Goal: Information Seeking & Learning: Find contact information

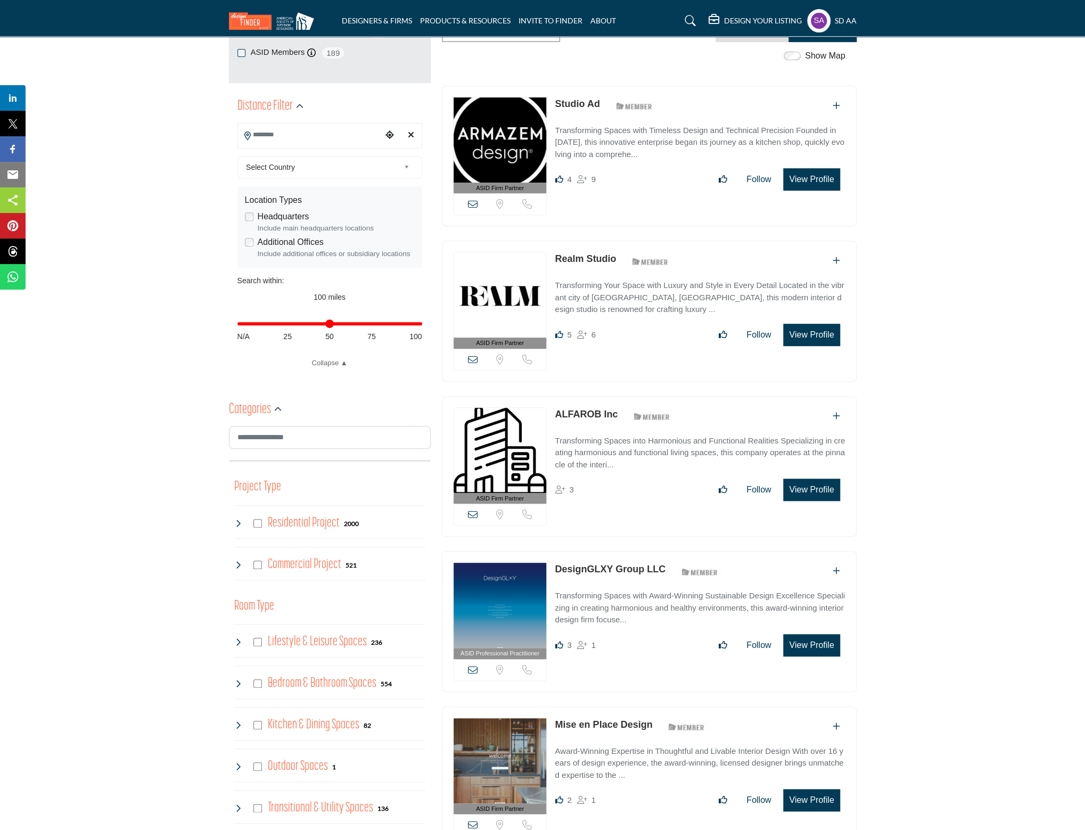
scroll to position [266, 0]
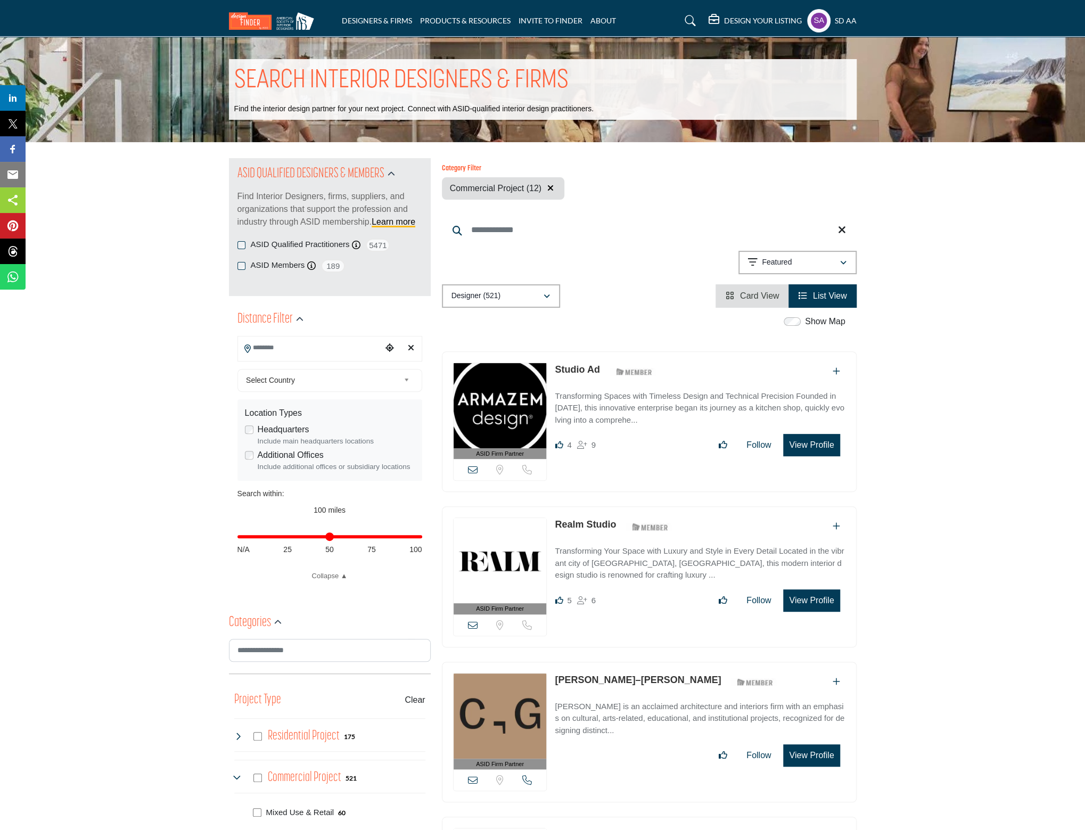
click at [743, 295] on span "Card View" at bounding box center [759, 295] width 39 height 9
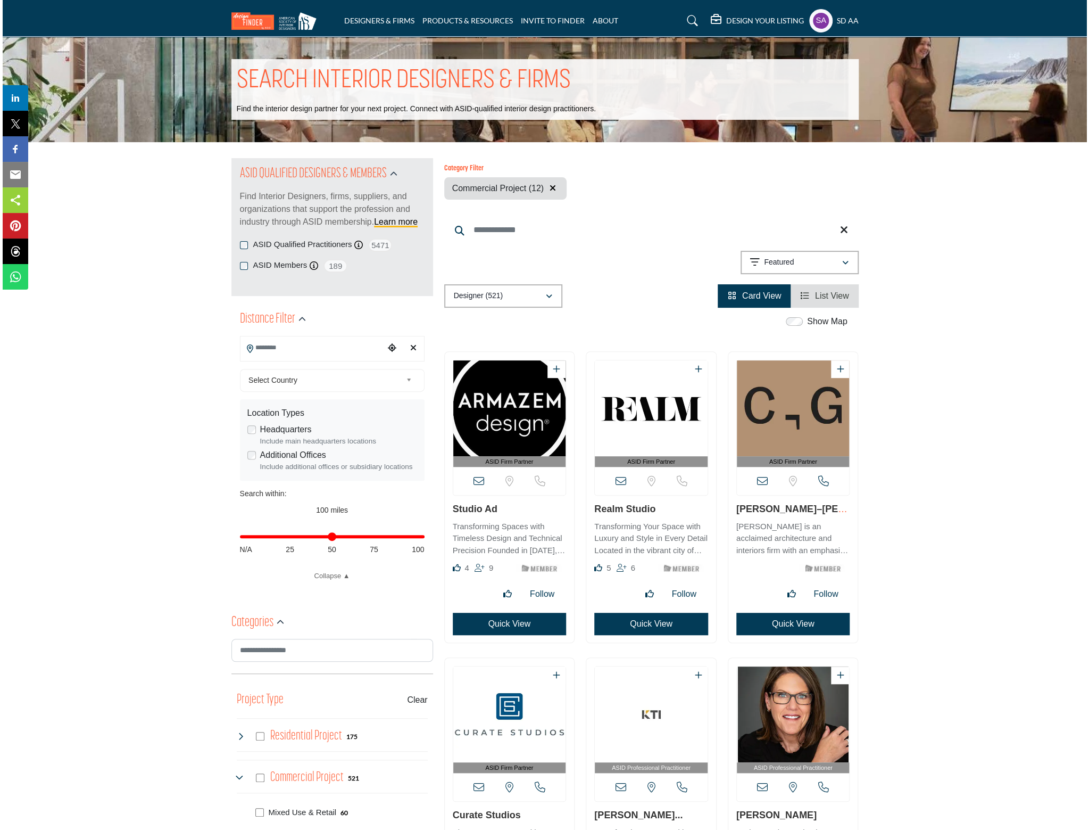
scroll to position [106, 0]
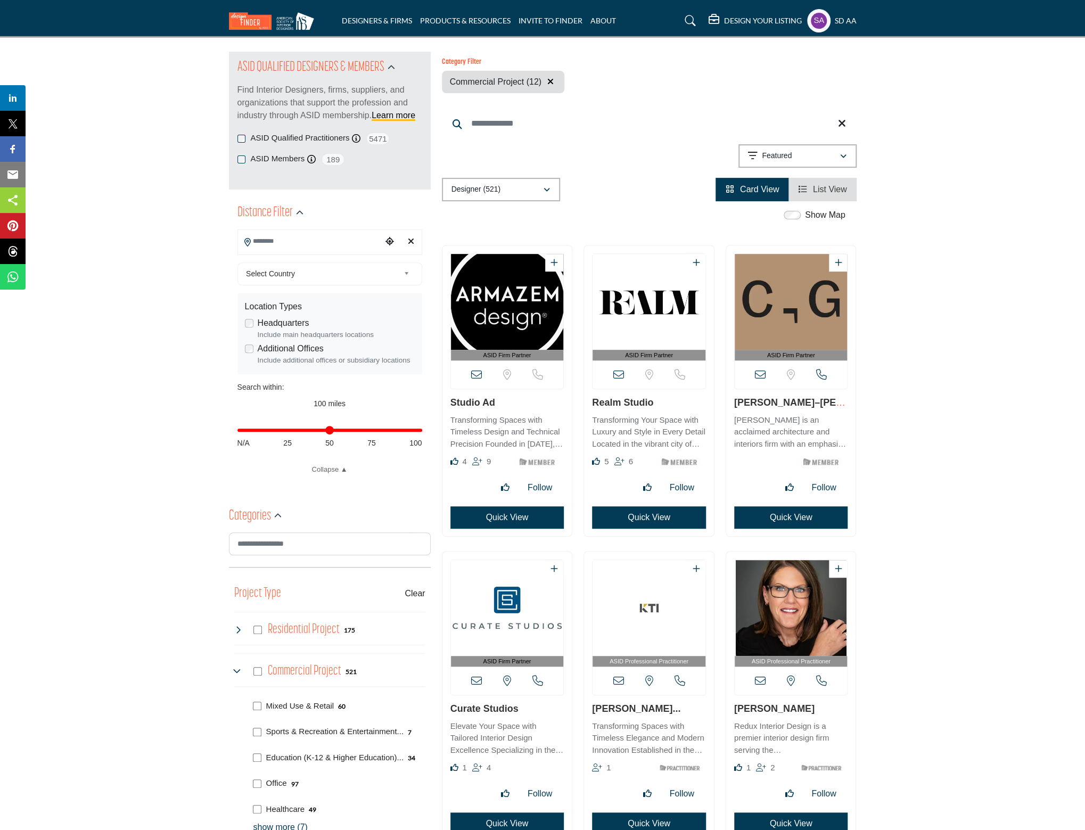
click at [484, 520] on button "Quick View" at bounding box center [507, 517] width 114 height 22
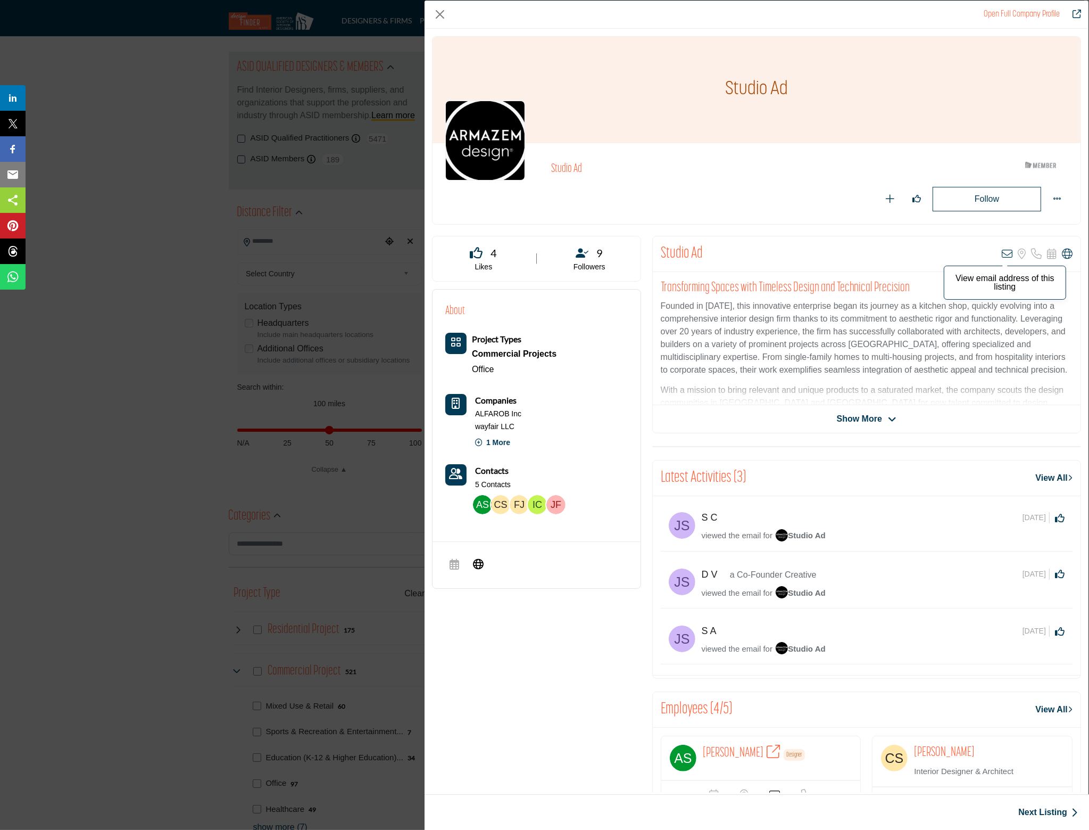
click at [1002, 254] on icon "Company Data Modal" at bounding box center [1007, 254] width 11 height 11
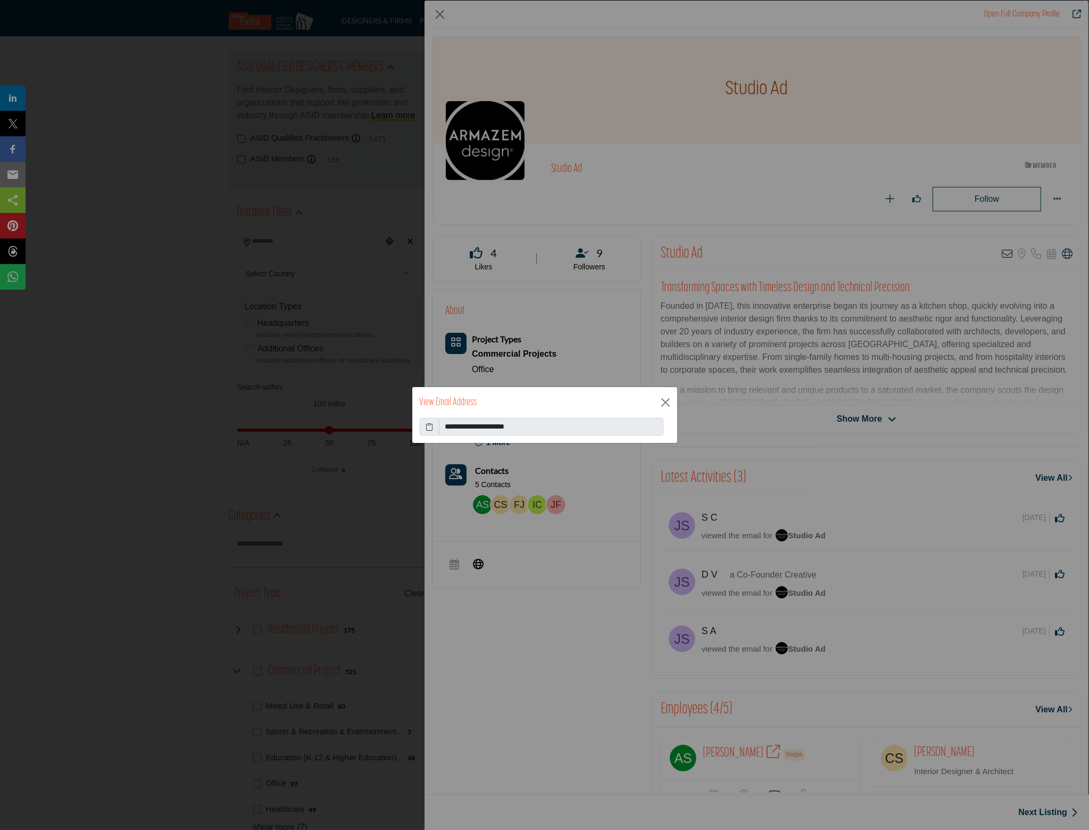
click at [1056, 808] on div "**********" at bounding box center [544, 415] width 1089 height 830
click at [1051, 815] on div "**********" at bounding box center [544, 415] width 1089 height 830
click at [668, 402] on button "Close" at bounding box center [666, 402] width 16 height 16
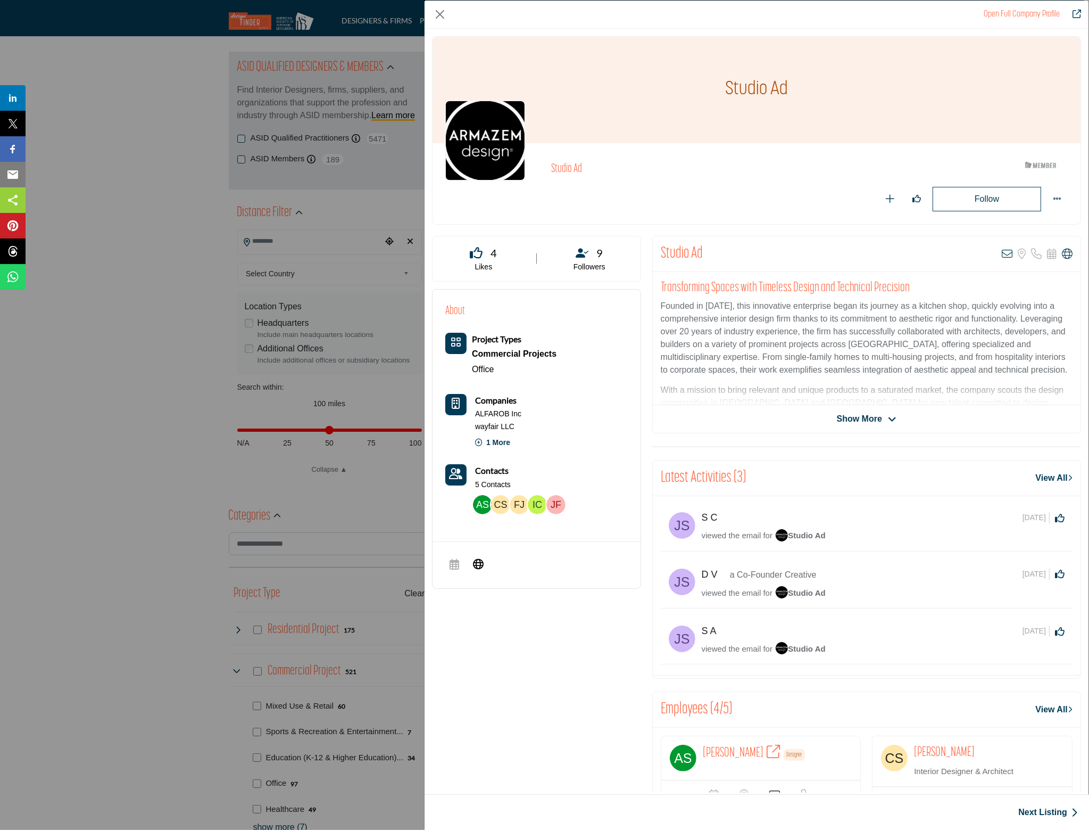
click at [1054, 819] on div "Previous Listing Next Listing" at bounding box center [757, 812] width 665 height 36
click at [1056, 809] on link "Next Listing" at bounding box center [1049, 812] width 60 height 13
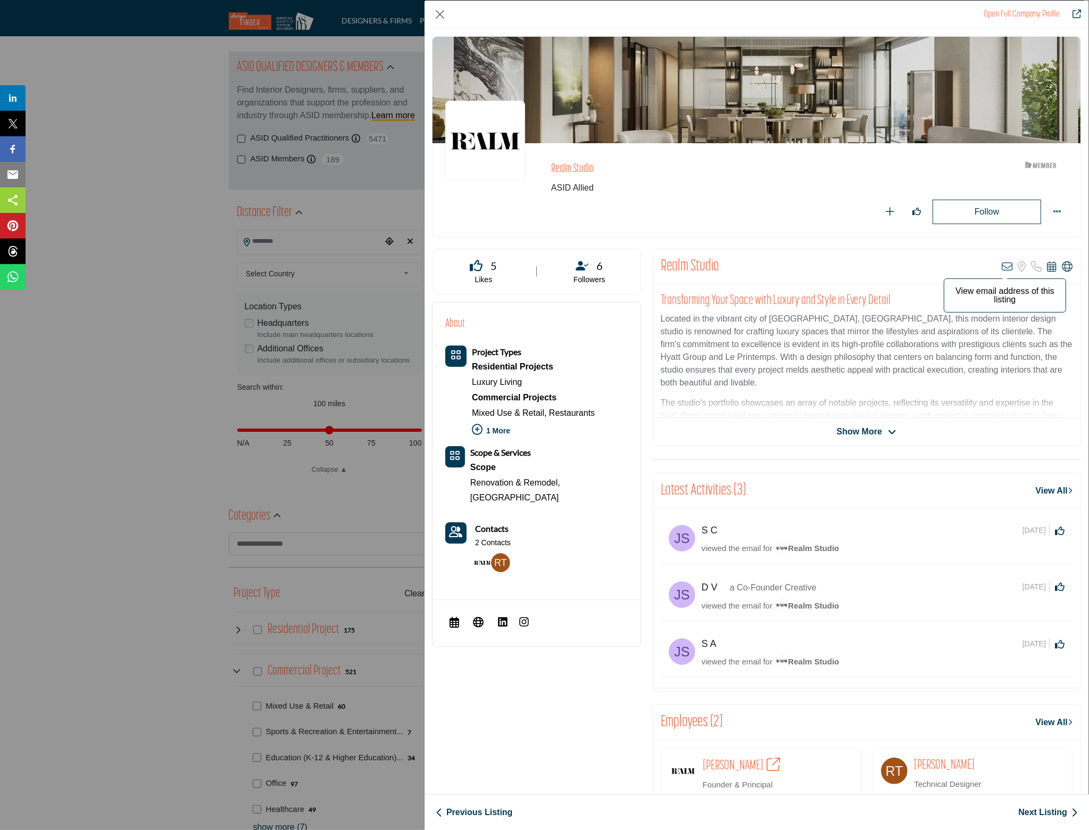
click at [1002, 262] on icon "Company Data Modal" at bounding box center [1007, 266] width 11 height 11
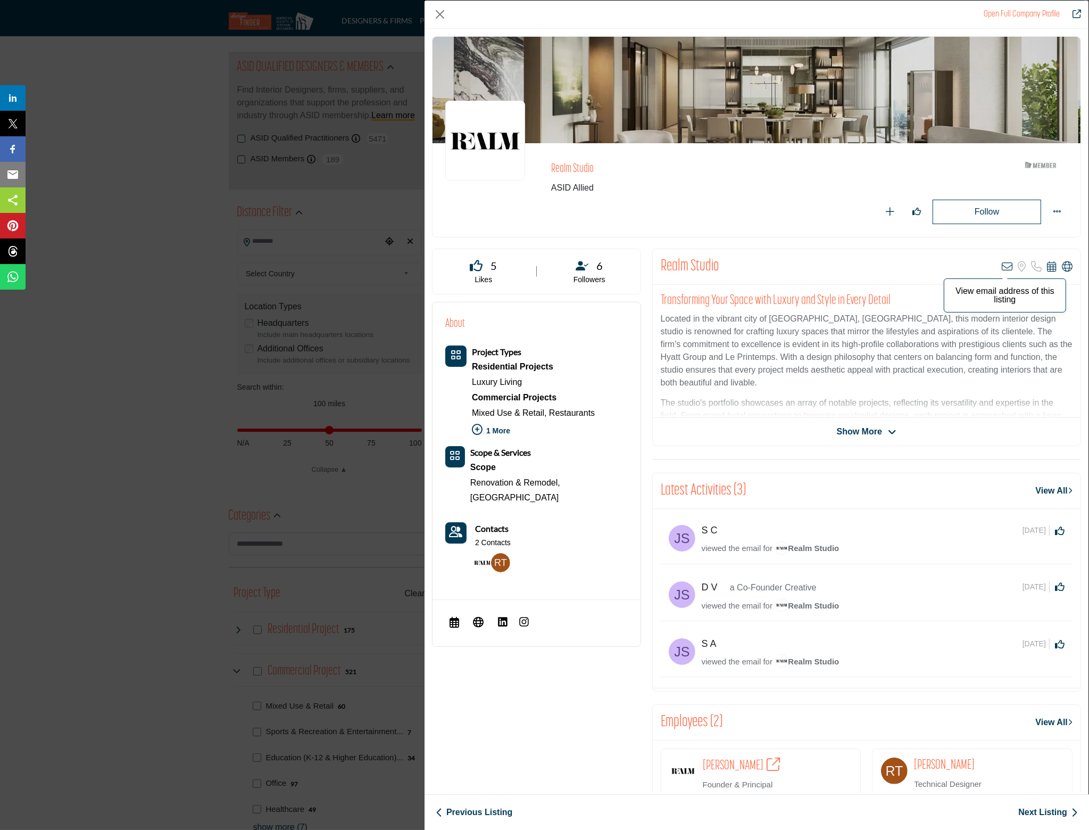
click at [1002, 263] on icon "Company Data Modal" at bounding box center [1007, 266] width 11 height 11
click at [433, 10] on button "Close" at bounding box center [440, 14] width 16 height 16
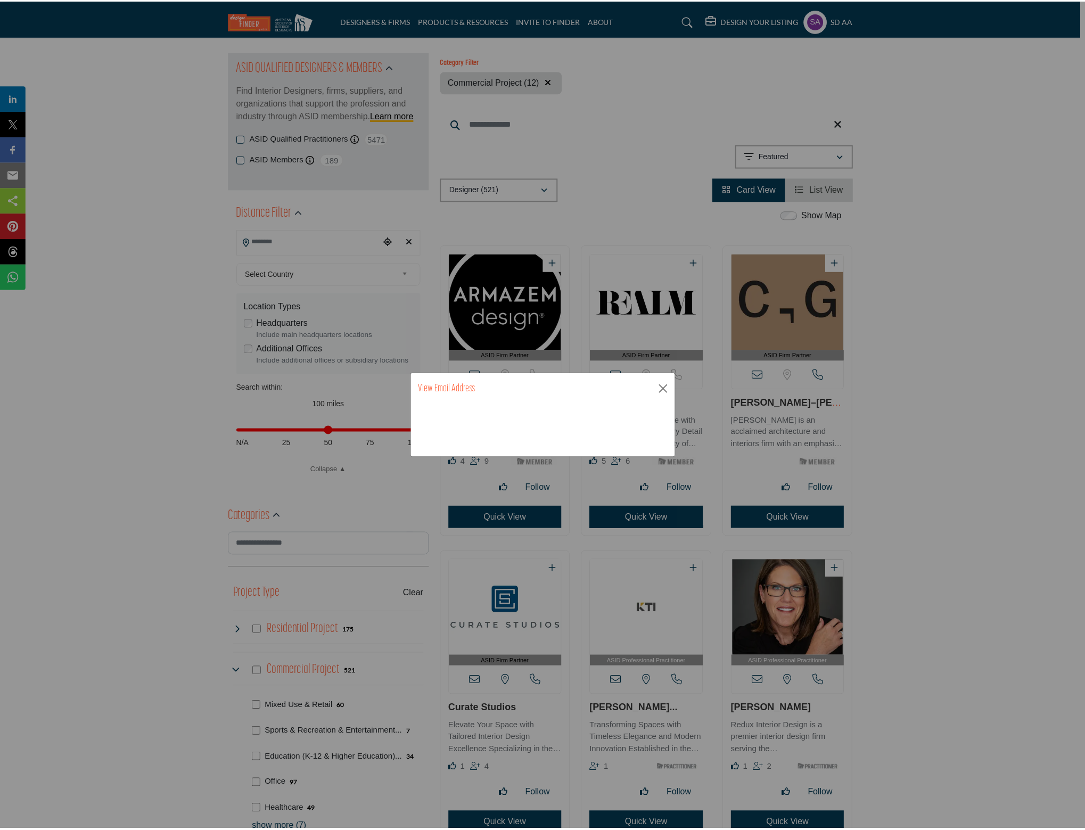
scroll to position [106, 0]
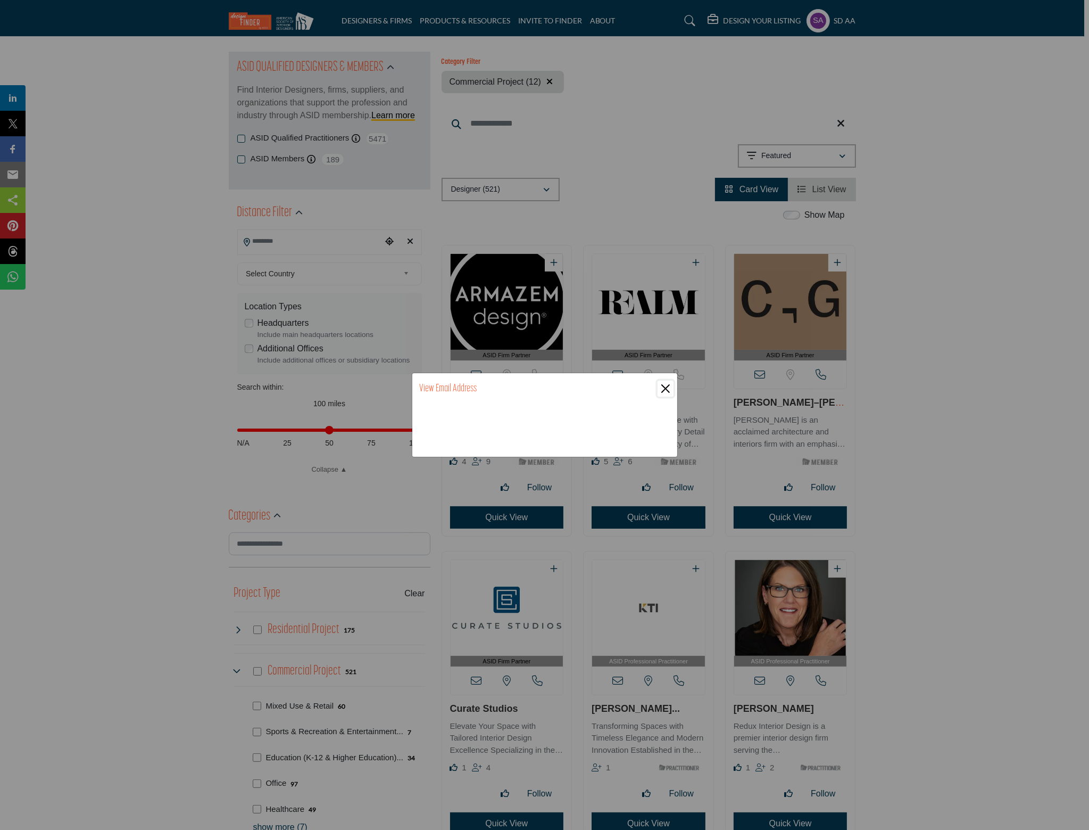
click at [663, 384] on button "Close" at bounding box center [666, 389] width 16 height 16
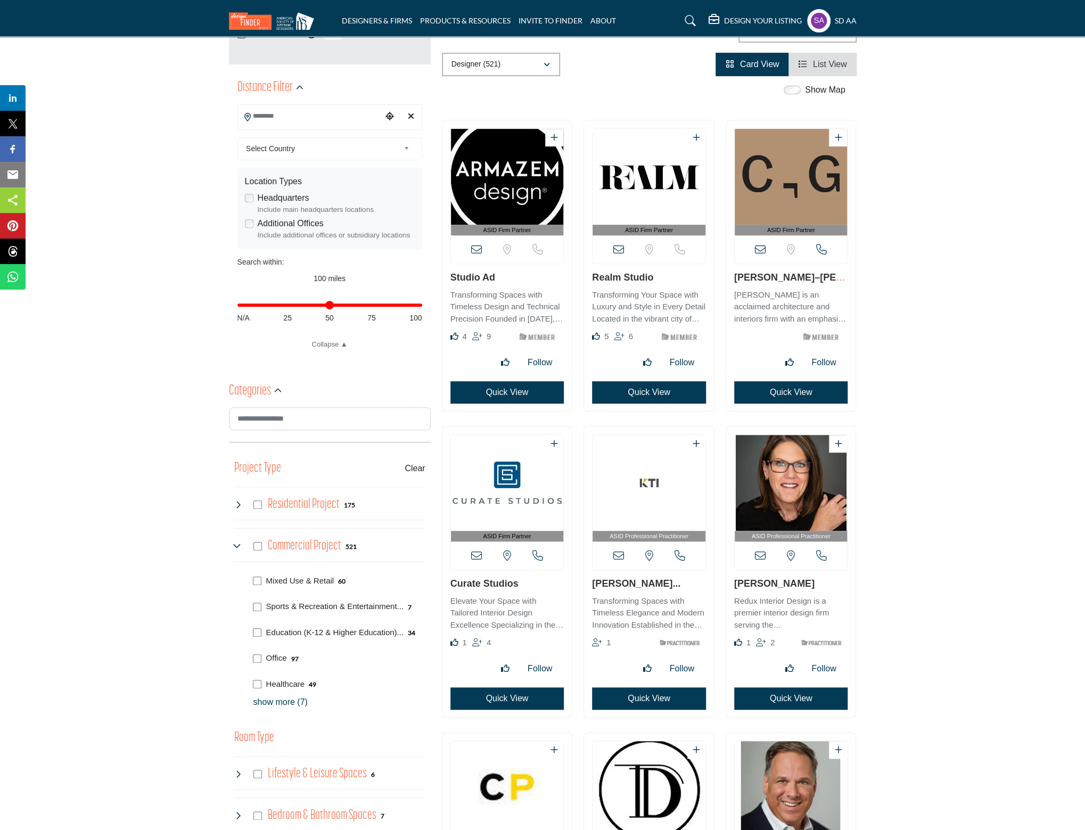
scroll to position [0, 0]
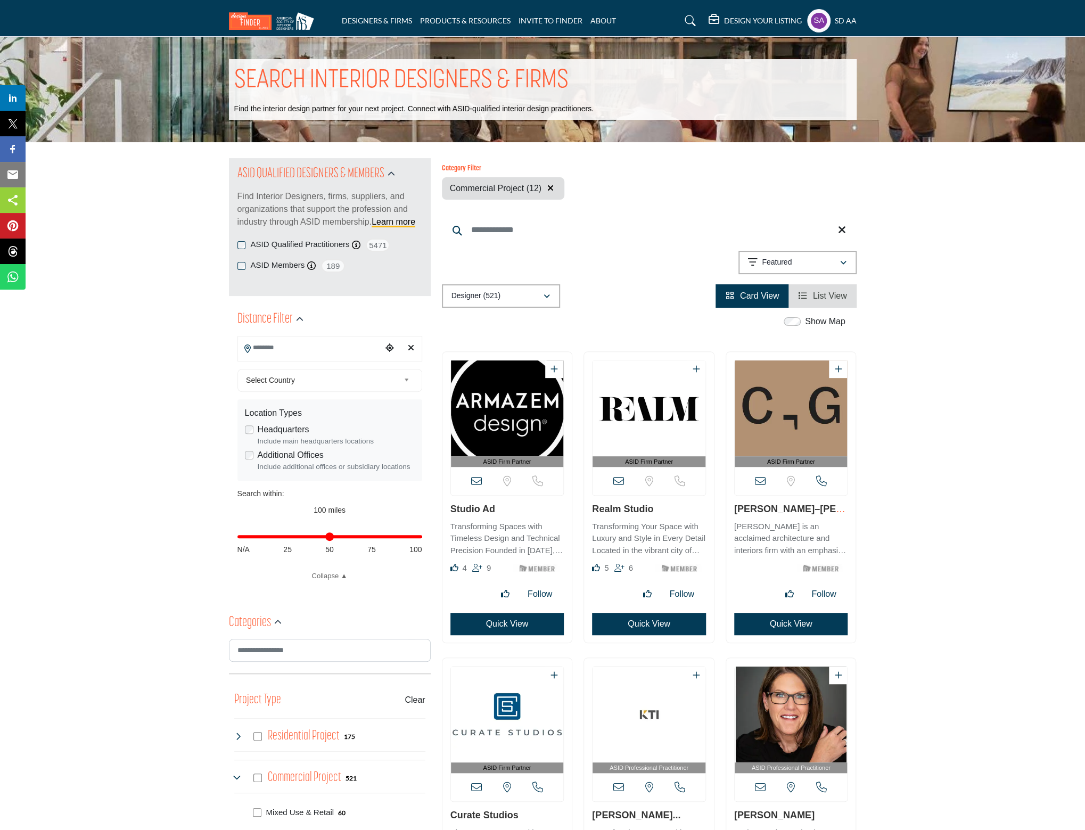
click at [815, 293] on span "List View" at bounding box center [830, 295] width 34 height 9
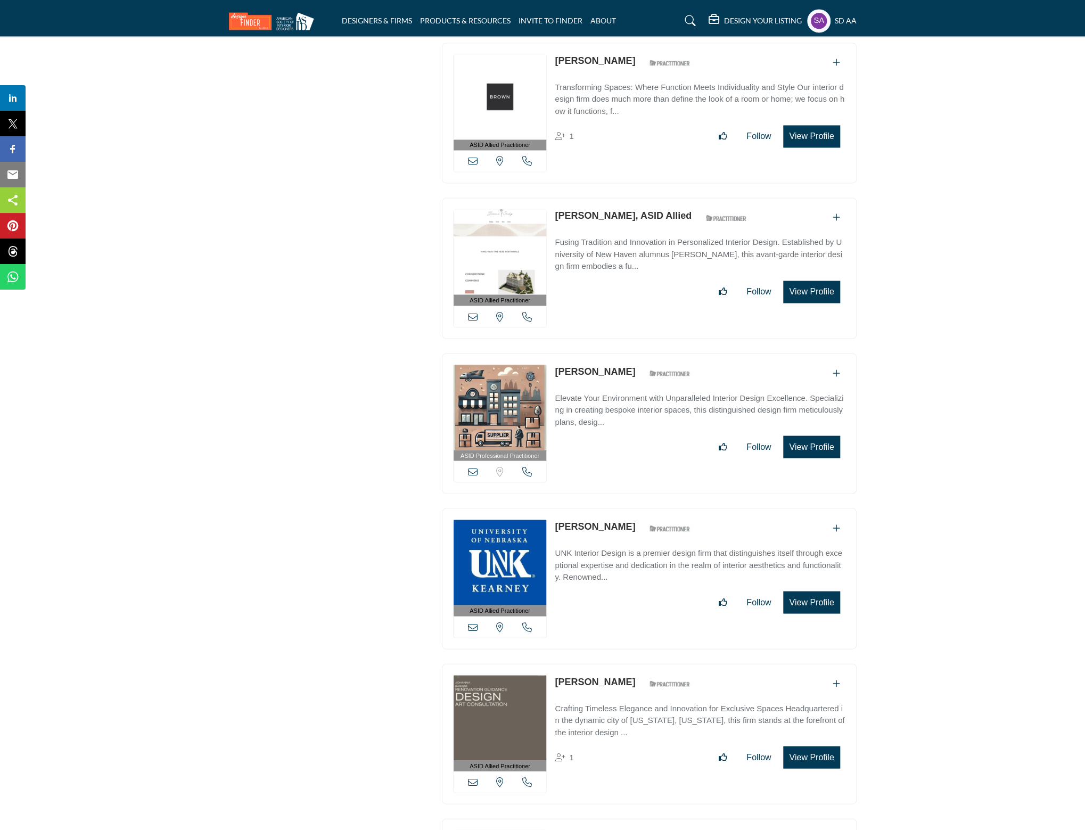
scroll to position [28688, 0]
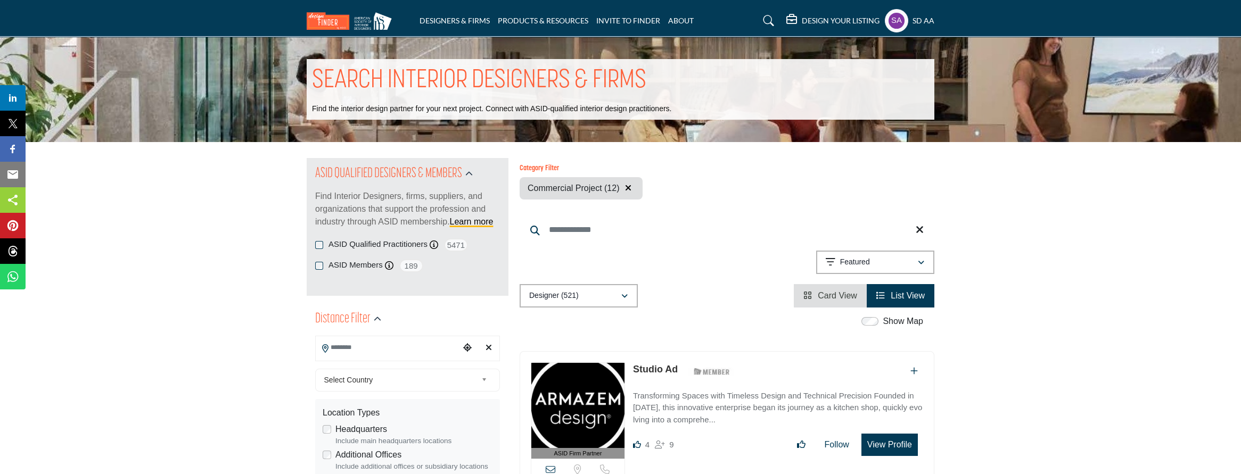
scroll to position [61, 0]
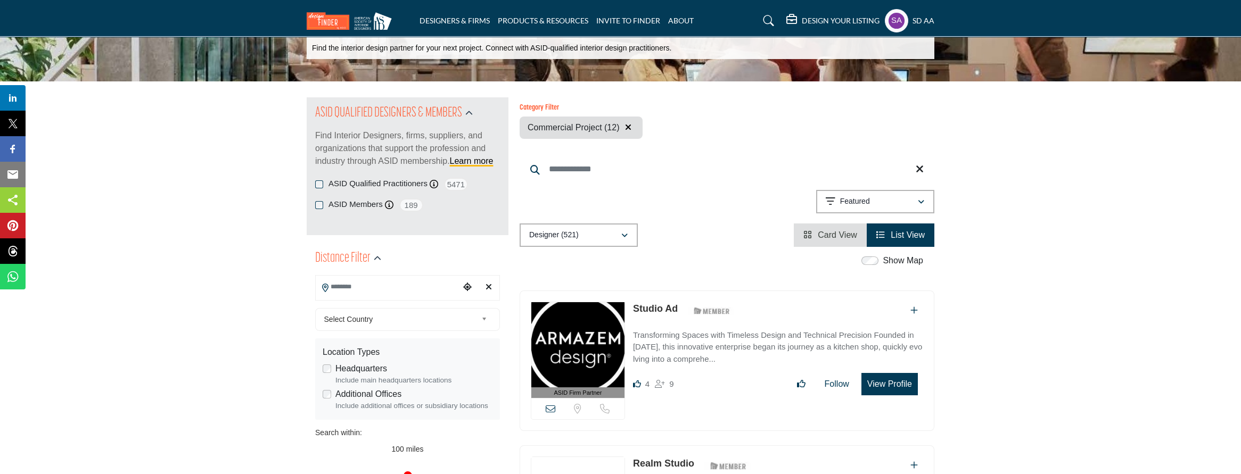
click at [629, 127] on icon "button" at bounding box center [628, 127] width 6 height 9
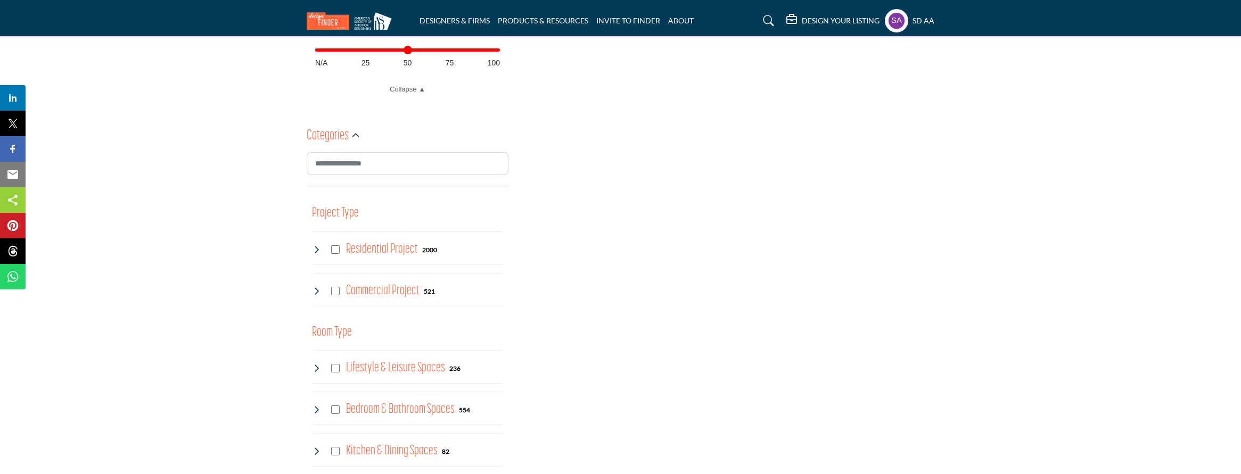
scroll to position [639, 0]
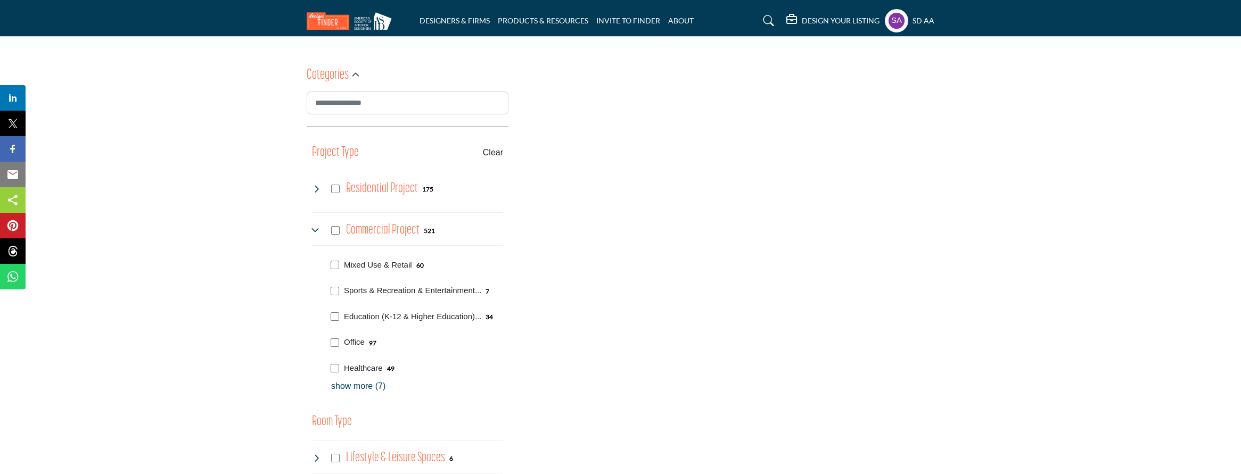
scroll to position [577, 0]
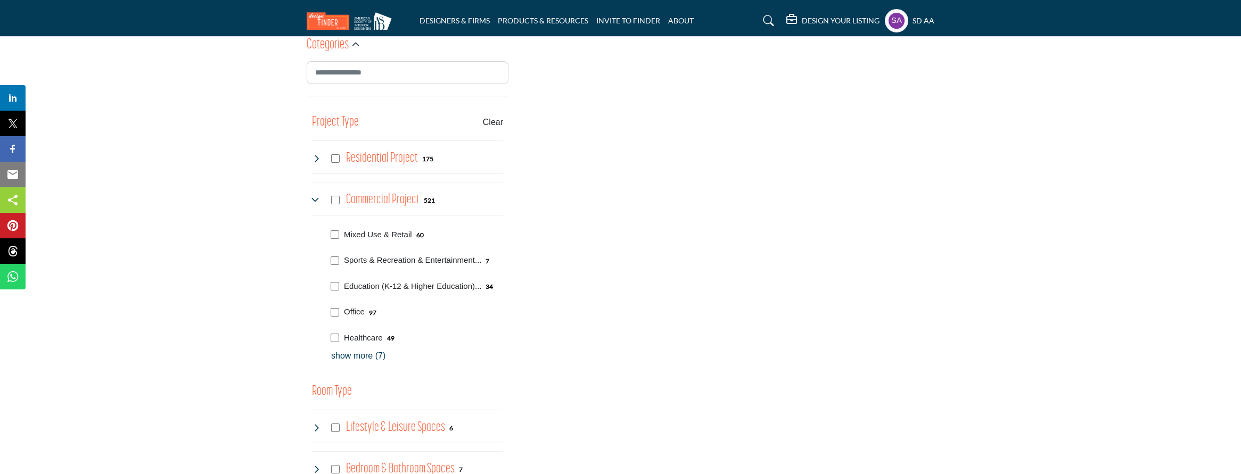
click at [361, 353] on p "show more (7)" at bounding box center [417, 356] width 172 height 13
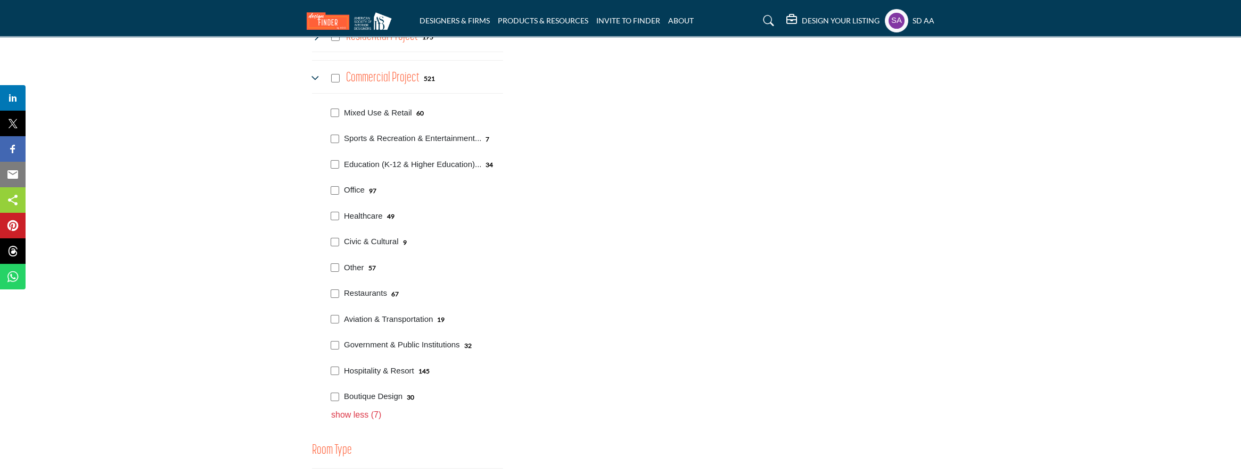
scroll to position [730, 0]
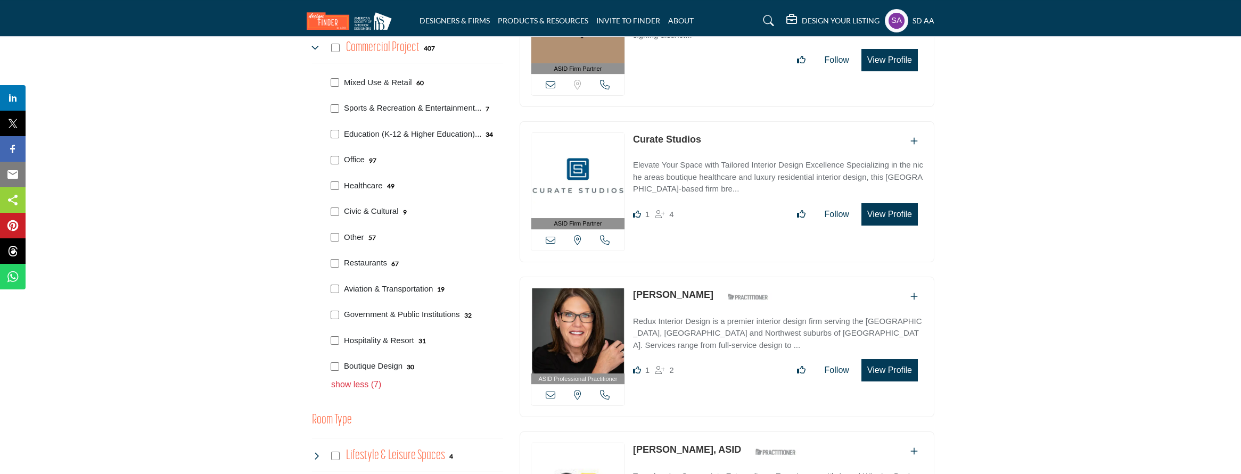
scroll to position [639, 0]
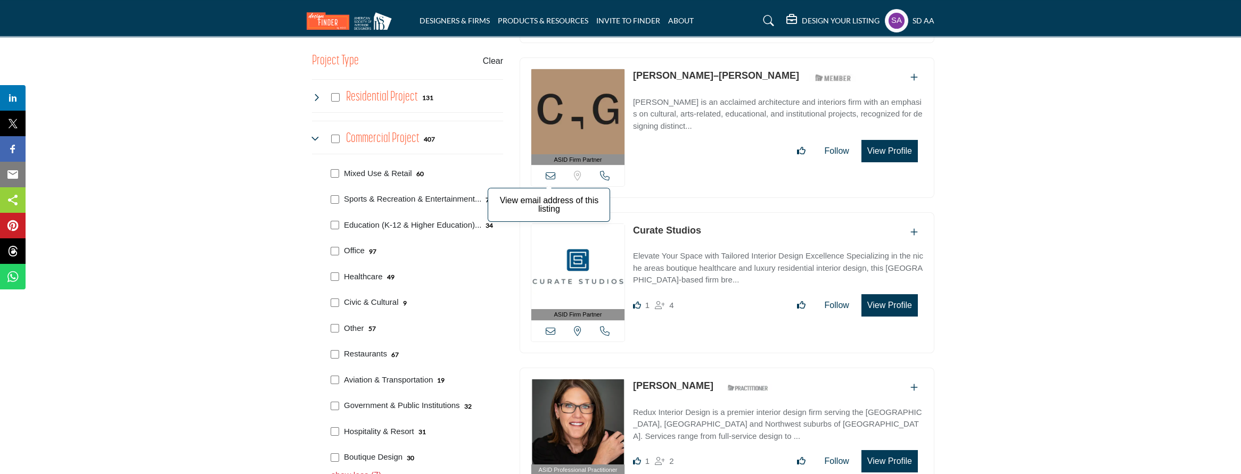
click at [548, 172] on icon at bounding box center [550, 176] width 10 height 10
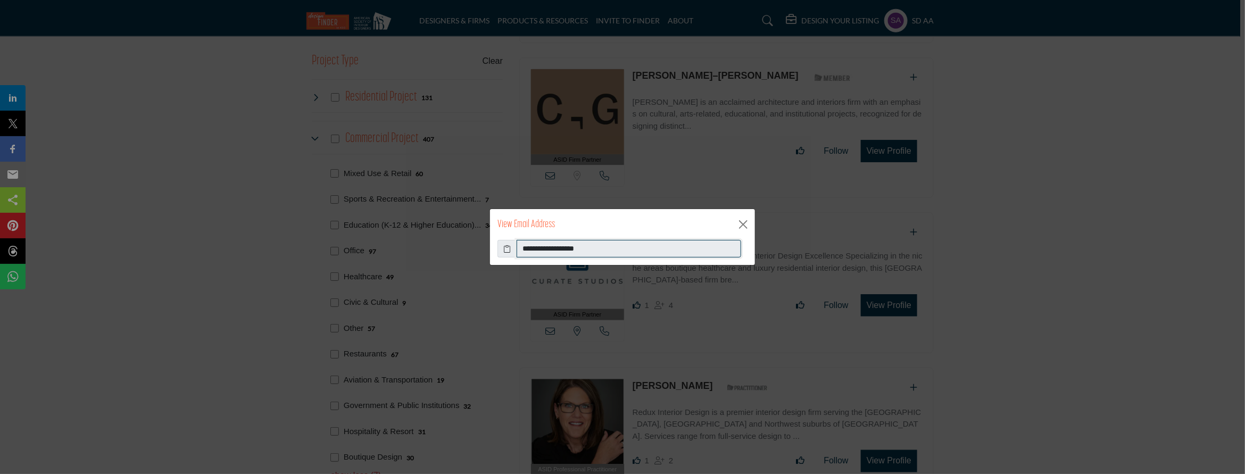
drag, startPoint x: 597, startPoint y: 248, endPoint x: 516, endPoint y: 249, distance: 81.4
click at [516, 249] on div "**********" at bounding box center [623, 249] width 250 height 18
click at [743, 226] on button "Close" at bounding box center [743, 225] width 16 height 16
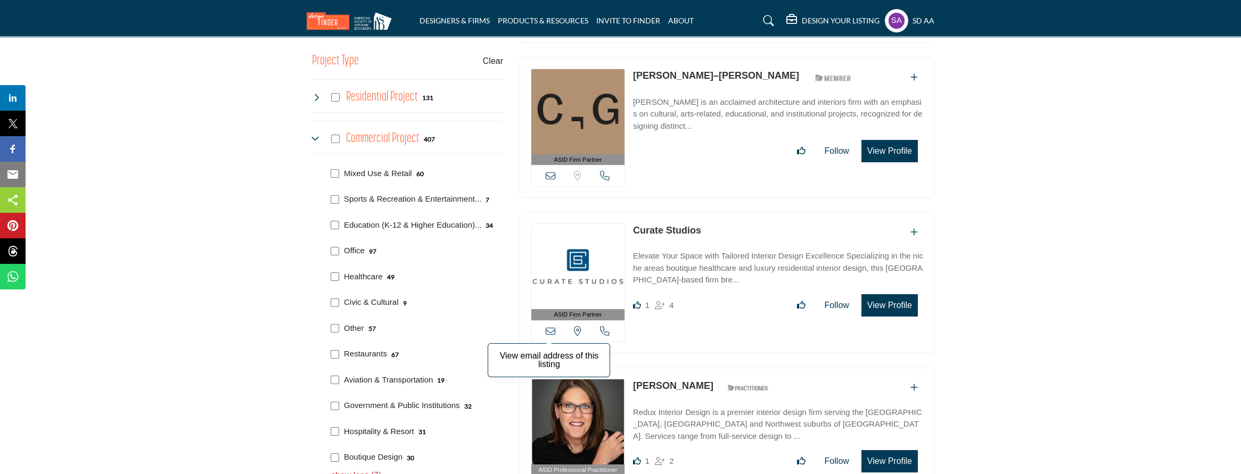
click at [549, 327] on icon at bounding box center [550, 331] width 10 height 10
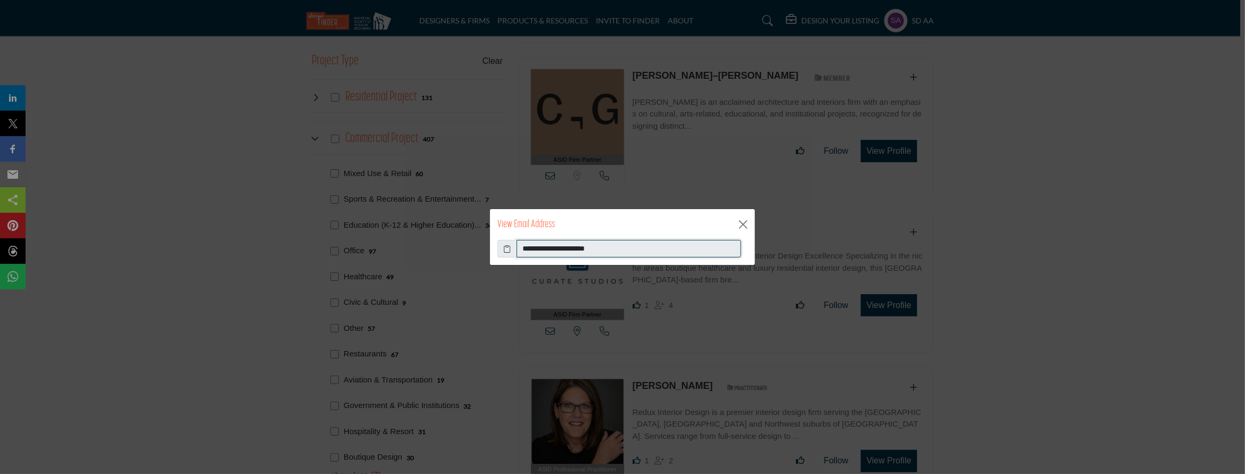
drag, startPoint x: 617, startPoint y: 242, endPoint x: 514, endPoint y: 250, distance: 103.6
click at [514, 250] on div "**********" at bounding box center [623, 249] width 250 height 18
click at [741, 224] on button "Close" at bounding box center [743, 225] width 16 height 16
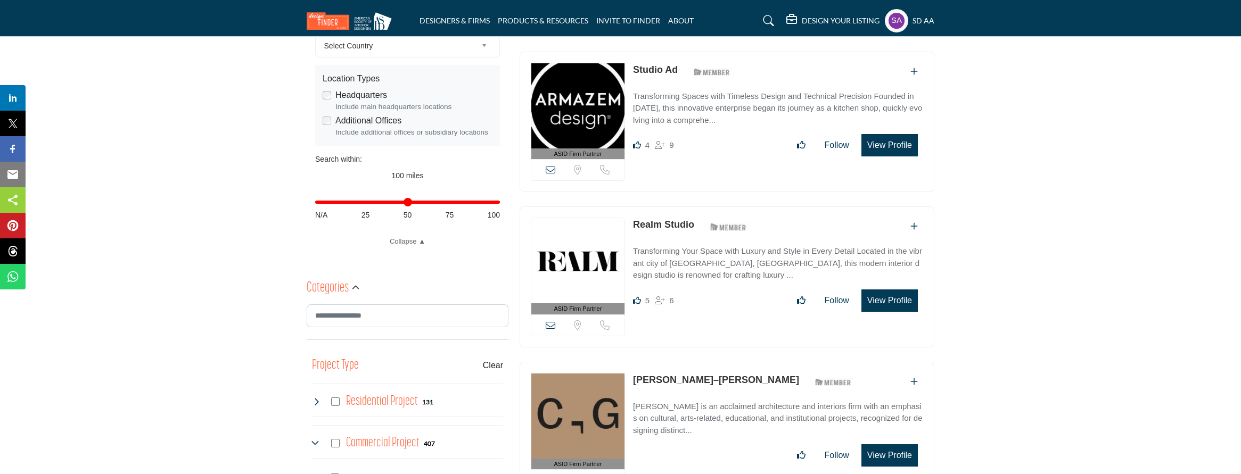
scroll to position [152, 0]
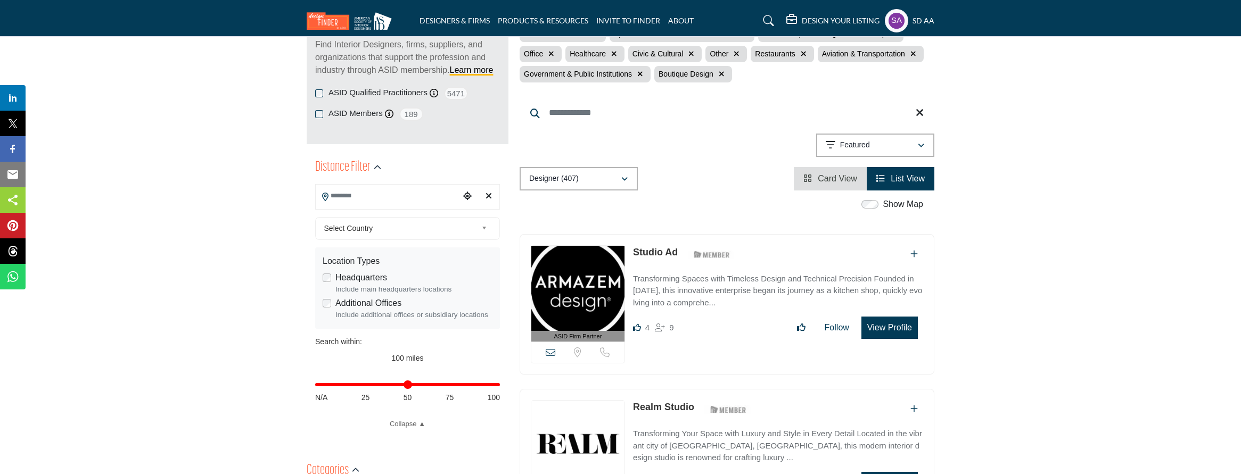
click at [920, 110] on icon at bounding box center [919, 113] width 8 height 11
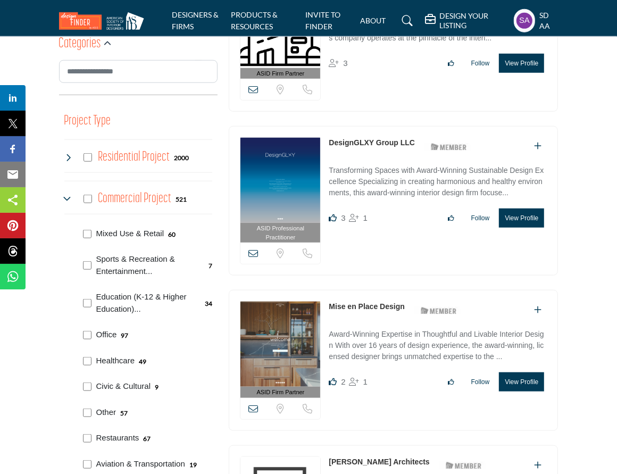
scroll to position [699, 0]
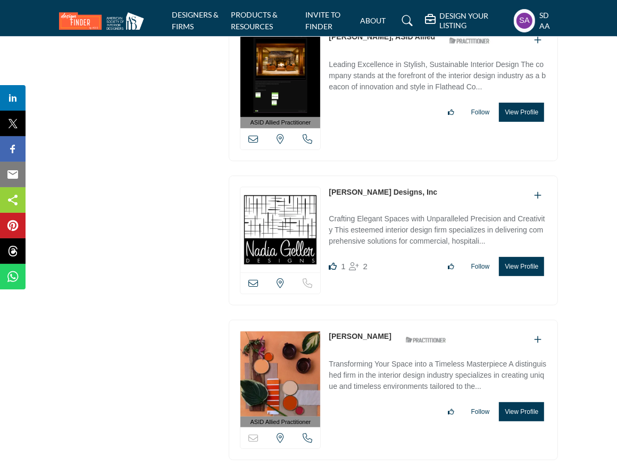
scroll to position [5287, 0]
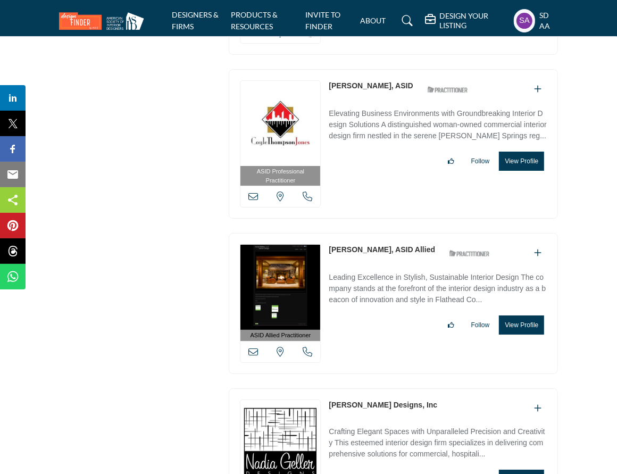
drag, startPoint x: 402, startPoint y: 62, endPoint x: 328, endPoint y: 60, distance: 74.5
click at [328, 69] on div "ASID Professional Practitioner ASID Professional Practitioners have successfull…" at bounding box center [393, 144] width 329 height 150
copy link "Patricia Jones, ASID"
